Goal: Navigation & Orientation: Find specific page/section

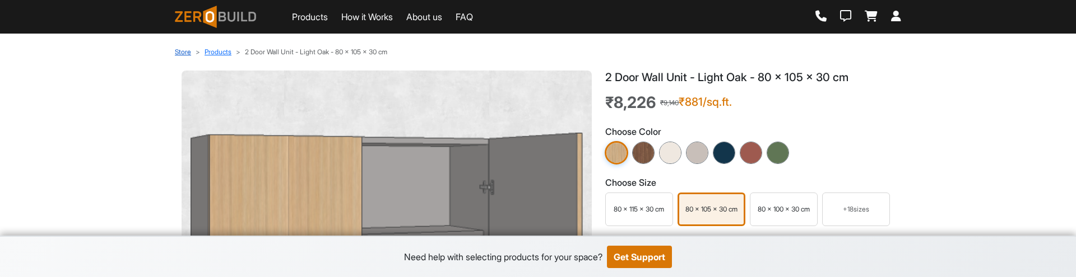
click at [183, 49] on link "Store" at bounding box center [183, 52] width 16 height 8
click at [186, 52] on link "Store" at bounding box center [183, 52] width 16 height 8
click at [310, 15] on link "Products" at bounding box center [310, 16] width 36 height 13
